Goal: Task Accomplishment & Management: Manage account settings

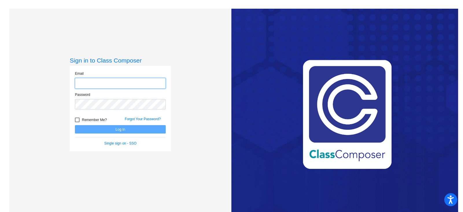
type input "[EMAIL_ADDRESS][DOMAIN_NAME]"
click at [112, 126] on button "Log In" at bounding box center [120, 129] width 91 height 8
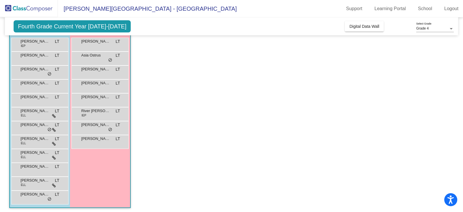
scroll to position [56, 0]
